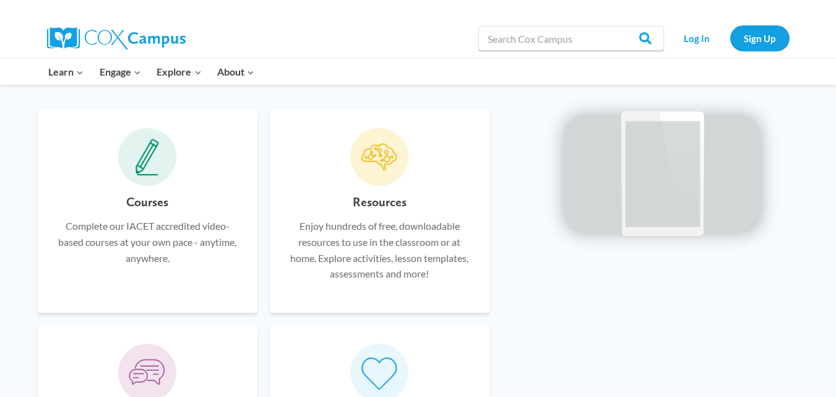
scroll to position [740, 0]
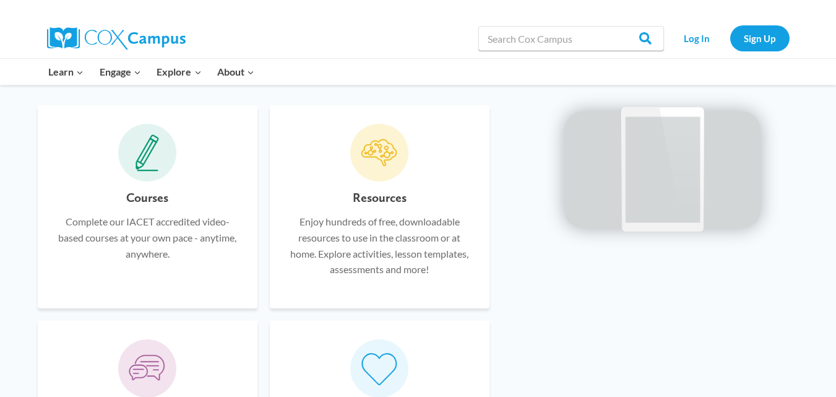
click at [139, 194] on h6 "Courses" at bounding box center [147, 198] width 42 height 20
click at [136, 222] on p "Complete our IACET accredited video-based courses at your own pace - anytime, a…" at bounding box center [147, 238] width 183 height 48
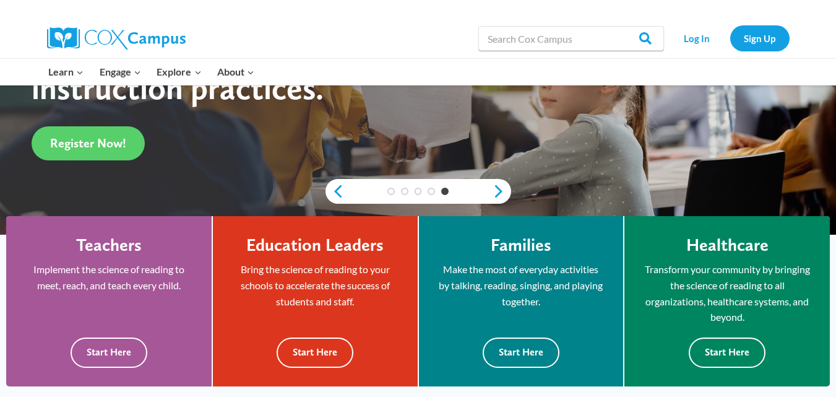
scroll to position [266, 0]
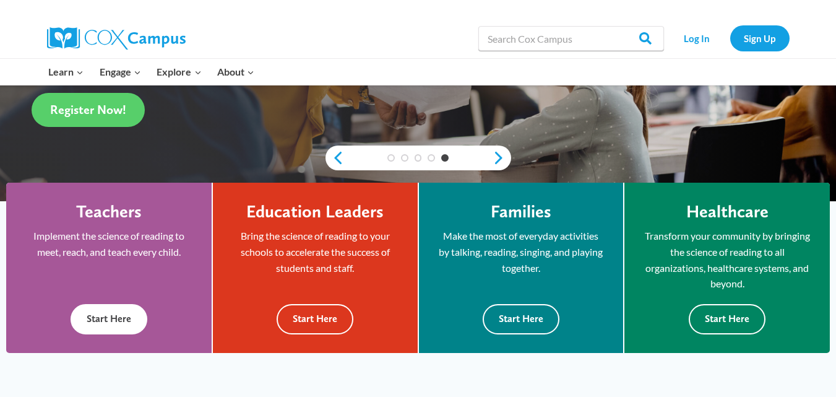
click at [125, 247] on p "Implement the science of reading to meet, reach, and teach every child." at bounding box center [109, 244] width 168 height 32
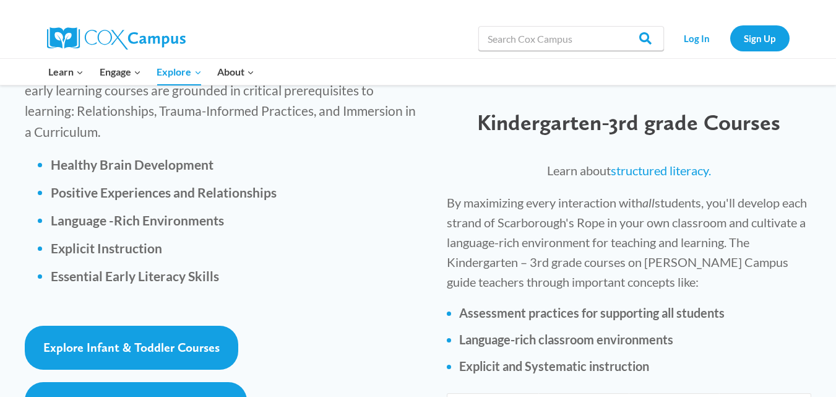
scroll to position [1825, 0]
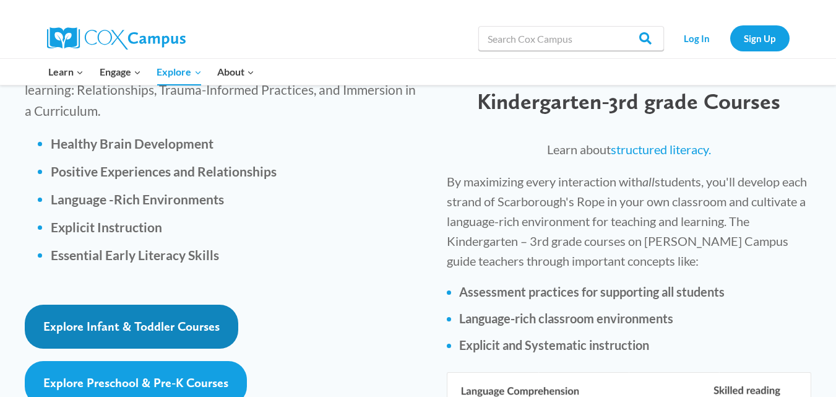
click at [163, 319] on span "Explore Infant & Toddler Courses" at bounding box center [131, 326] width 176 height 15
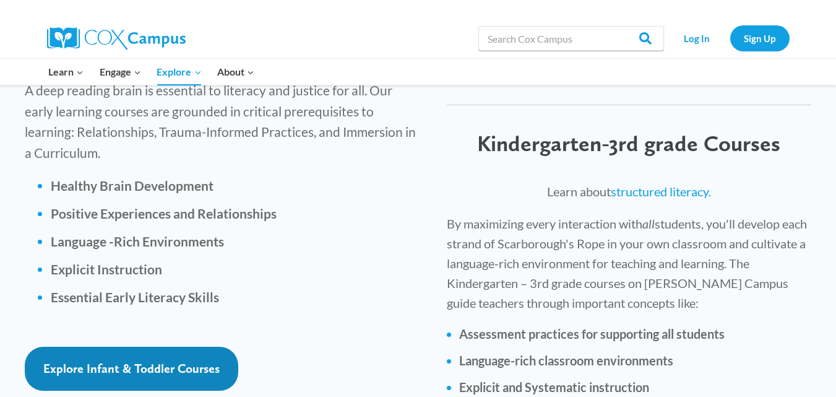
scroll to position [1797, 0]
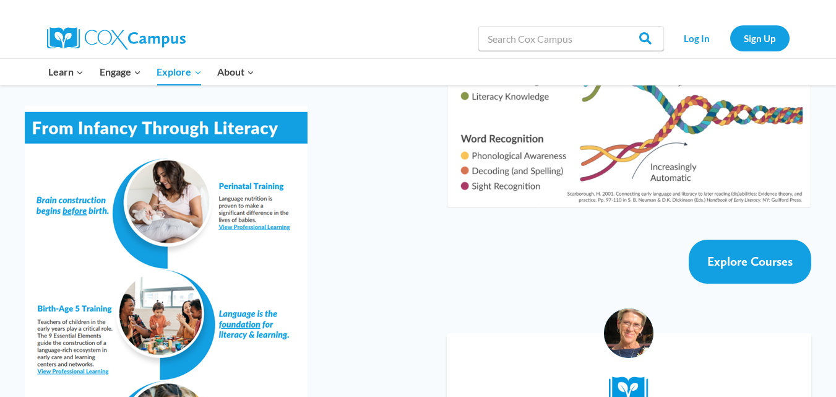
scroll to position [2232, 0]
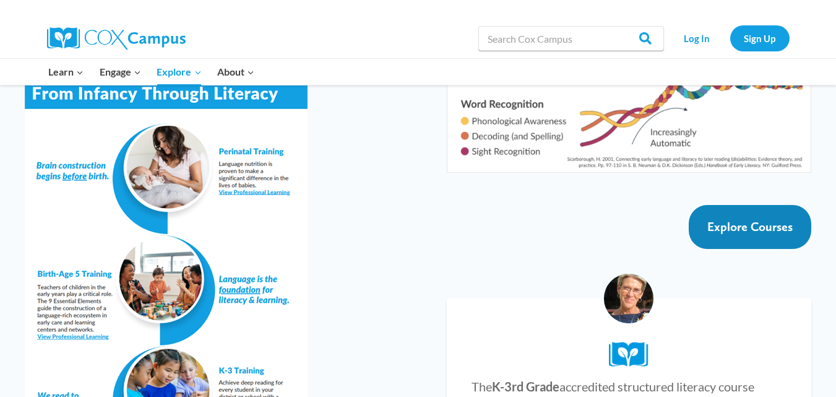
click at [789, 219] on span "Explore Courses" at bounding box center [750, 226] width 85 height 15
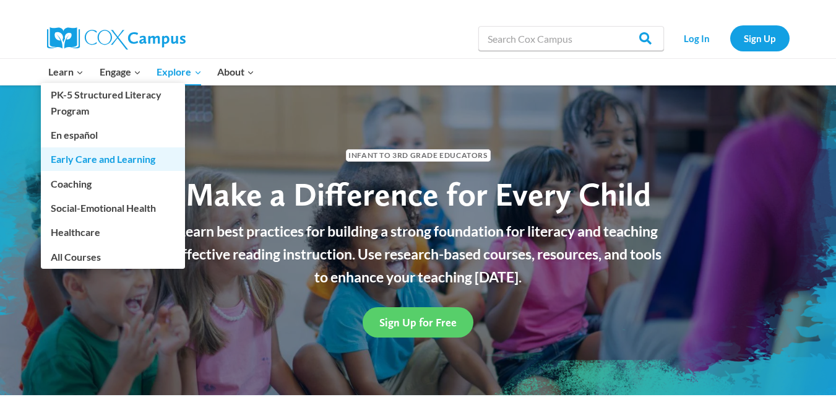
click at [75, 160] on link "Early Care and Learning" at bounding box center [113, 159] width 144 height 24
